Goal: Submit feedback/report problem

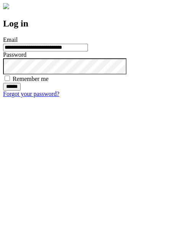
click at [21, 90] on input "******" at bounding box center [12, 87] width 18 height 8
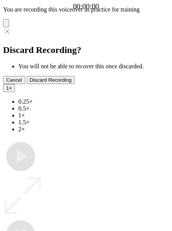
type input "**********"
